Goal: Transaction & Acquisition: Subscribe to service/newsletter

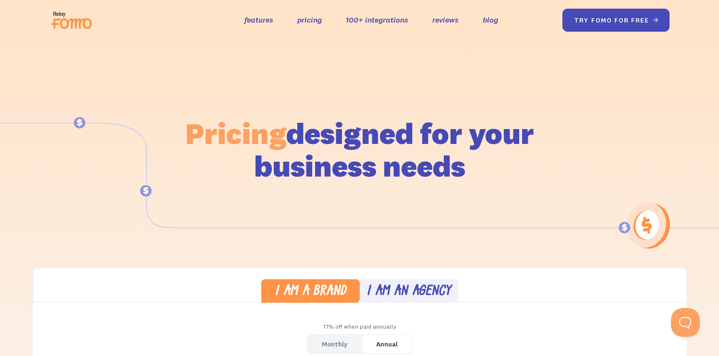
click at [608, 25] on link "try fomo for free " at bounding box center [616, 20] width 108 height 23
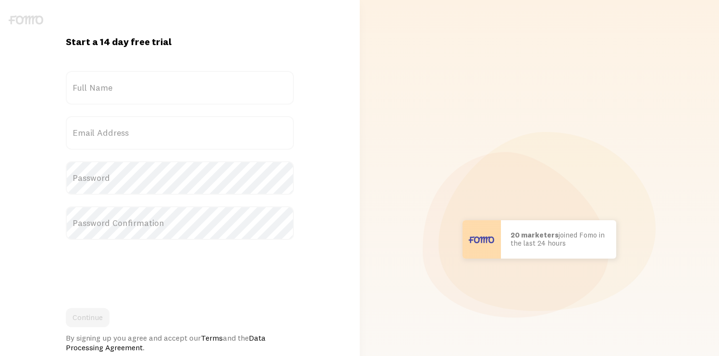
click at [187, 92] on label "Full Name" at bounding box center [180, 88] width 228 height 34
click at [187, 92] on input "Full Name" at bounding box center [180, 88] width 228 height 34
